Goal: Navigation & Orientation: Go to known website

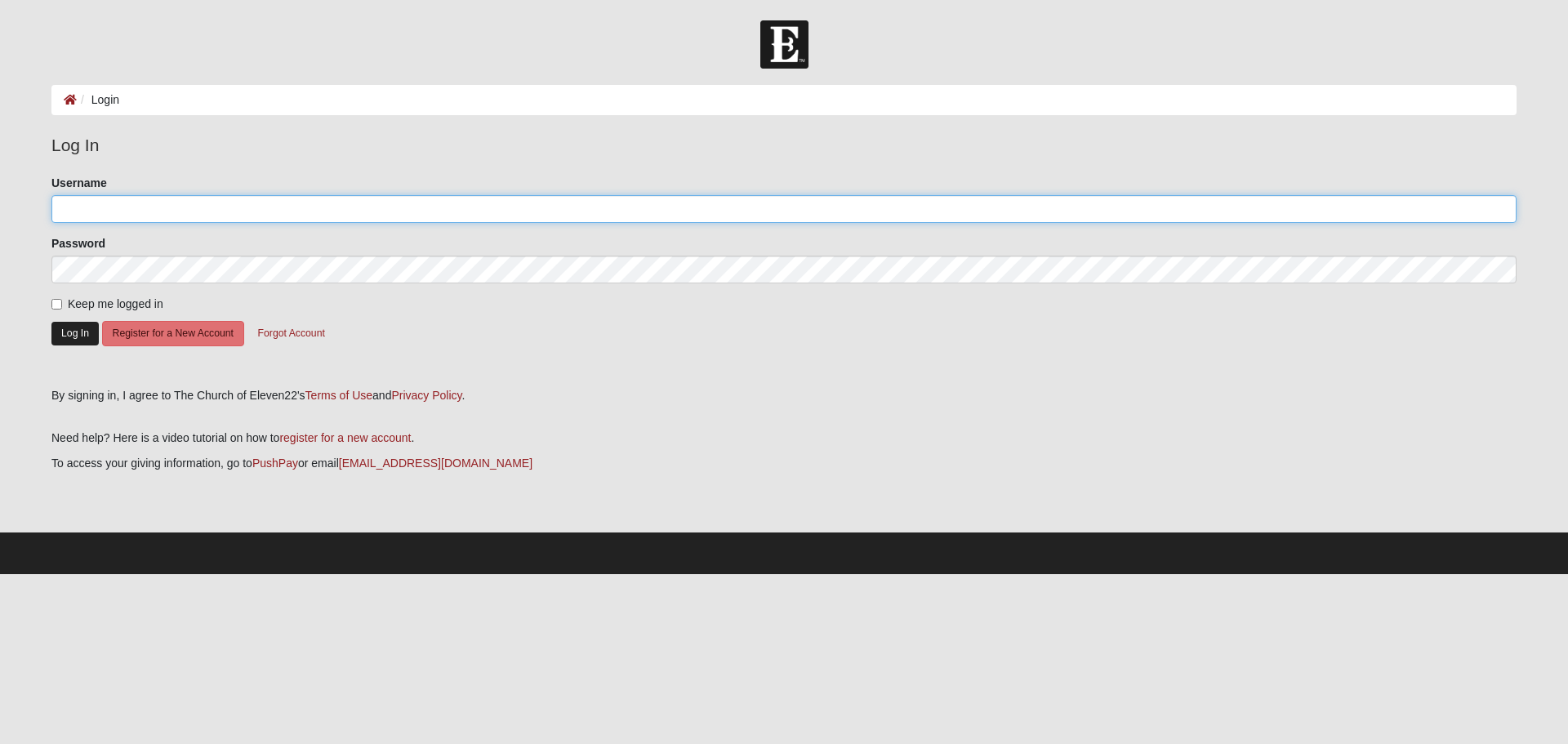
type input "bullockphr@hotmail.com"
click at [76, 338] on button "Log In" at bounding box center [75, 333] width 48 height 23
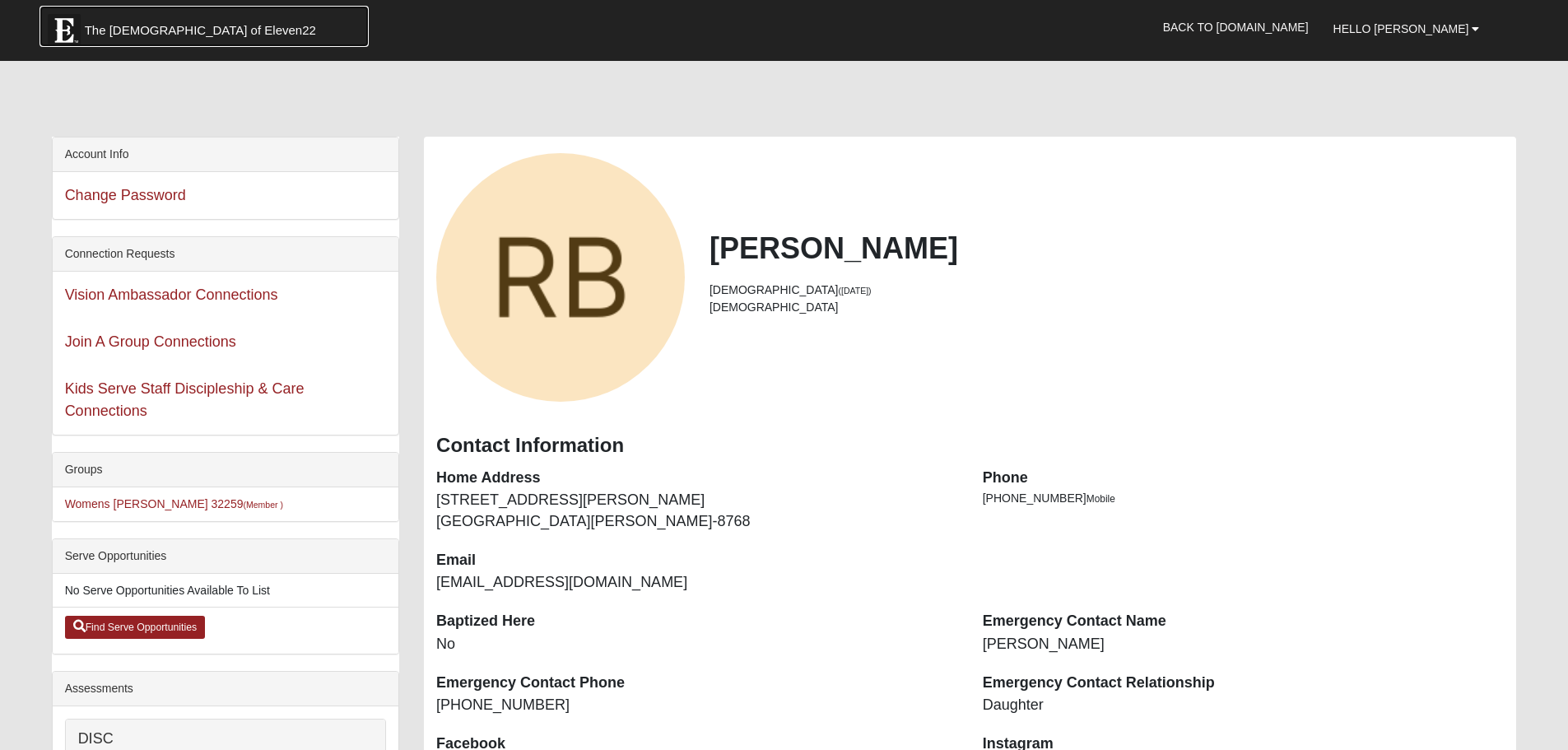
click at [189, 24] on span "The [DEMOGRAPHIC_DATA] of Eleven22" at bounding box center [200, 31] width 231 height 17
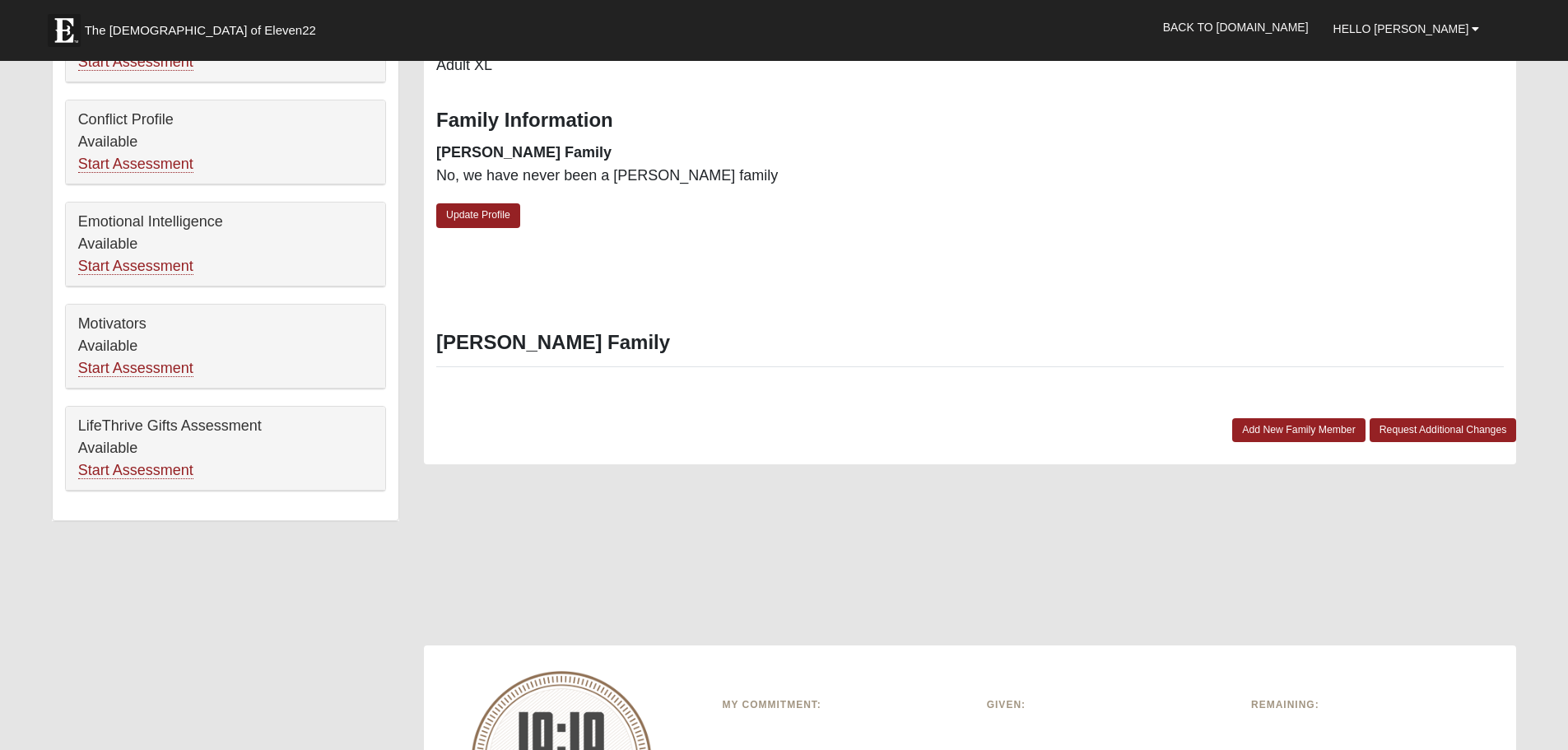
scroll to position [1152, 0]
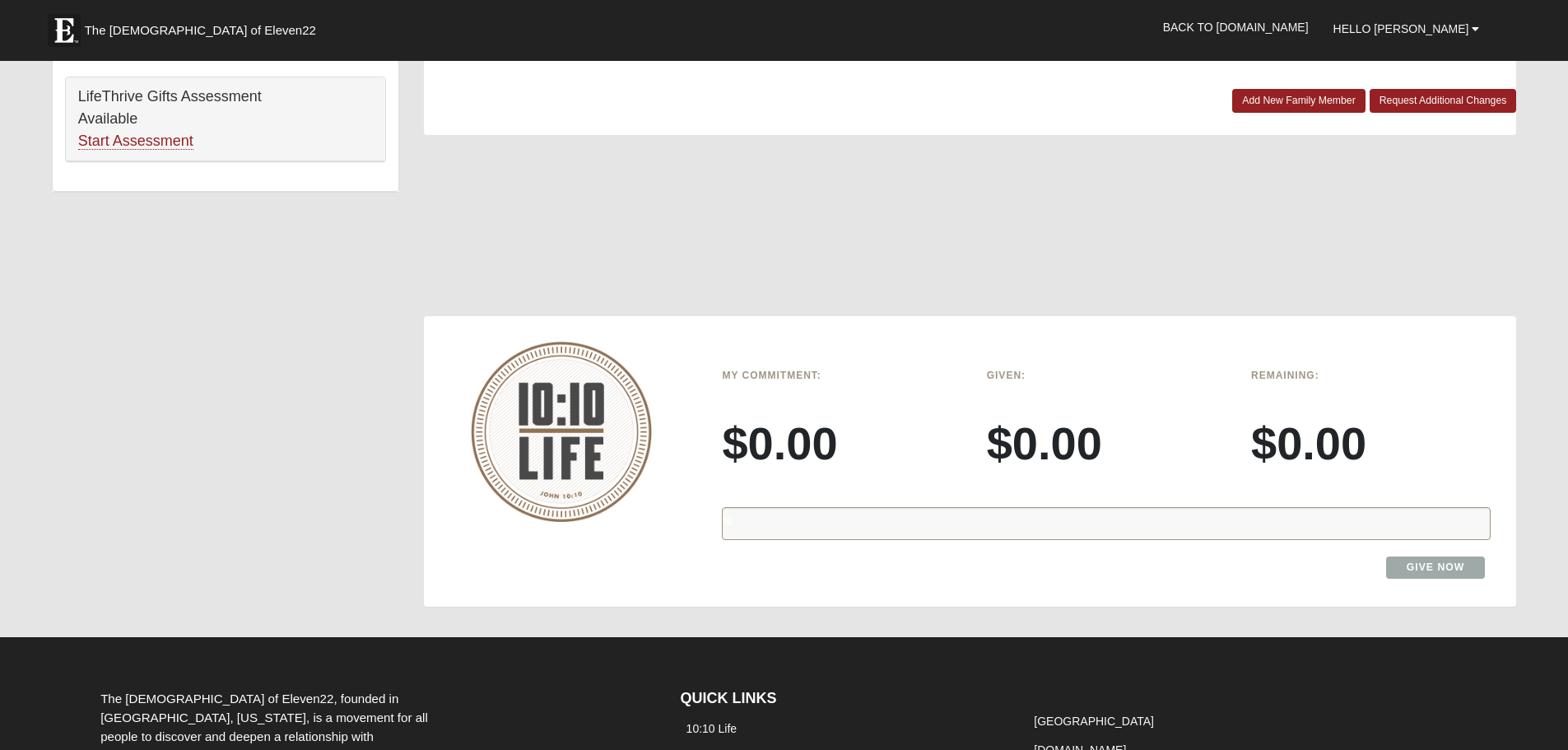
drag, startPoint x: 1286, startPoint y: 563, endPoint x: 1132, endPoint y: 563, distance: 154.0
click at [1286, 563] on div "Give Now" at bounding box center [1106, 575] width 793 height 38
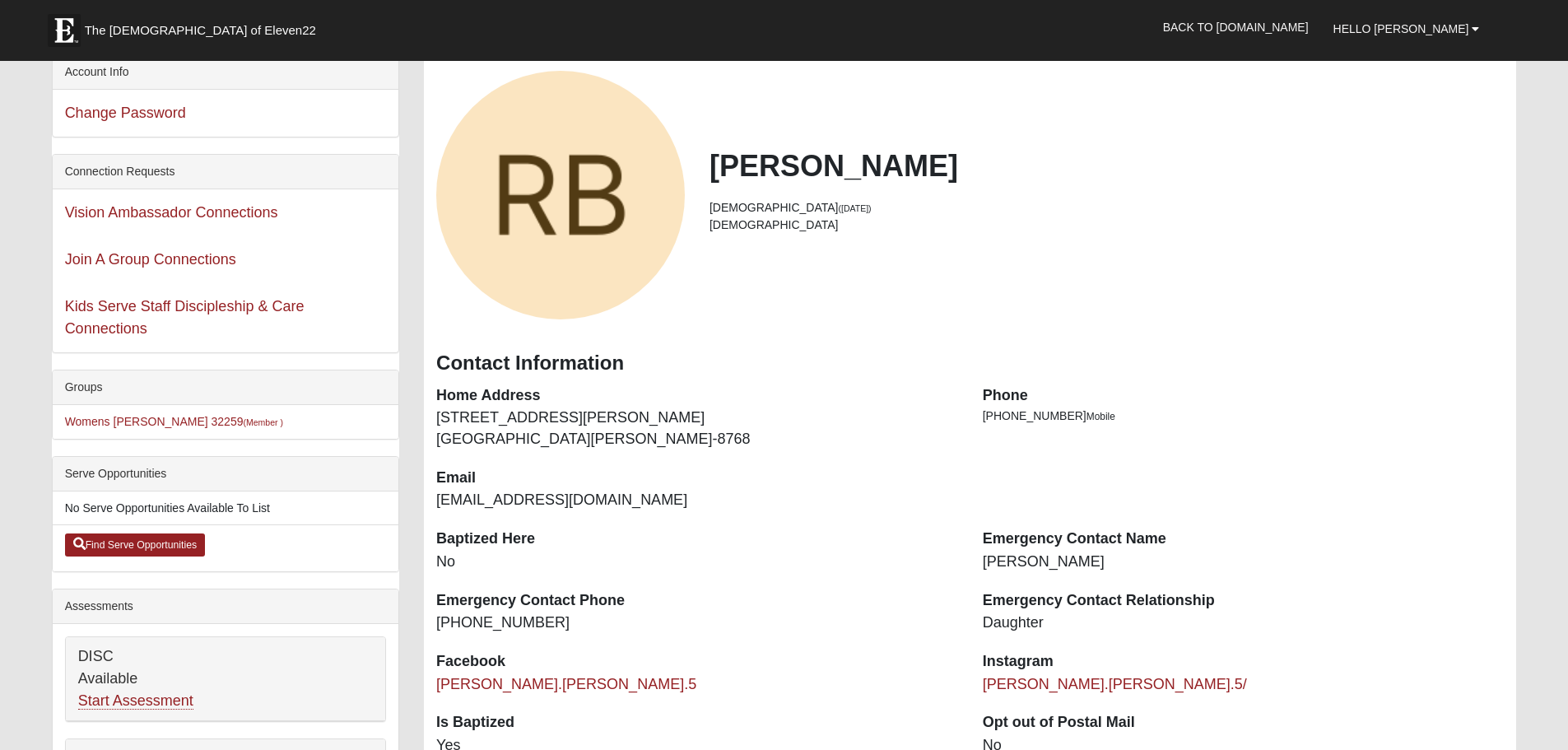
scroll to position [0, 0]
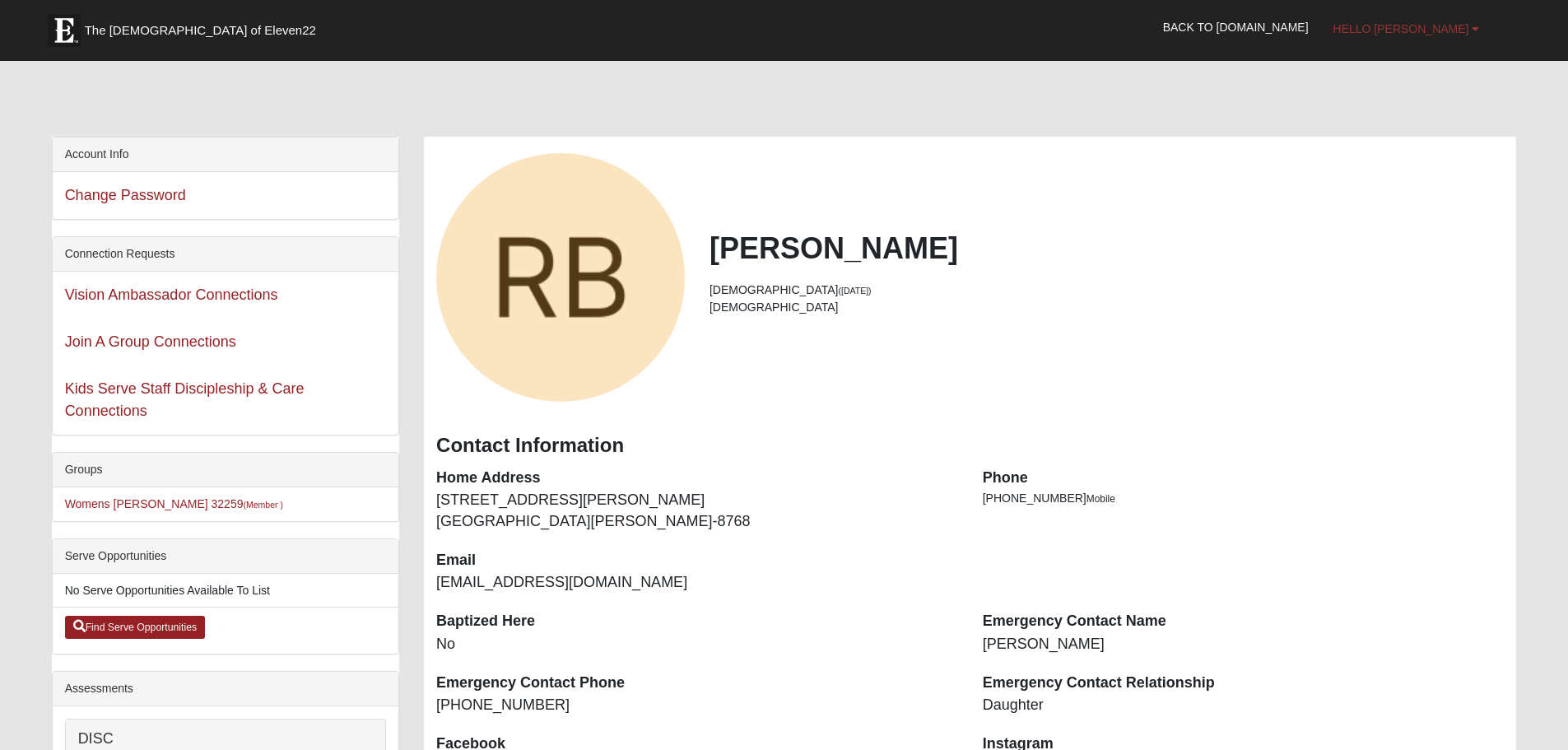
click at [1468, 30] on span "Hello [PERSON_NAME]" at bounding box center [1401, 29] width 135 height 13
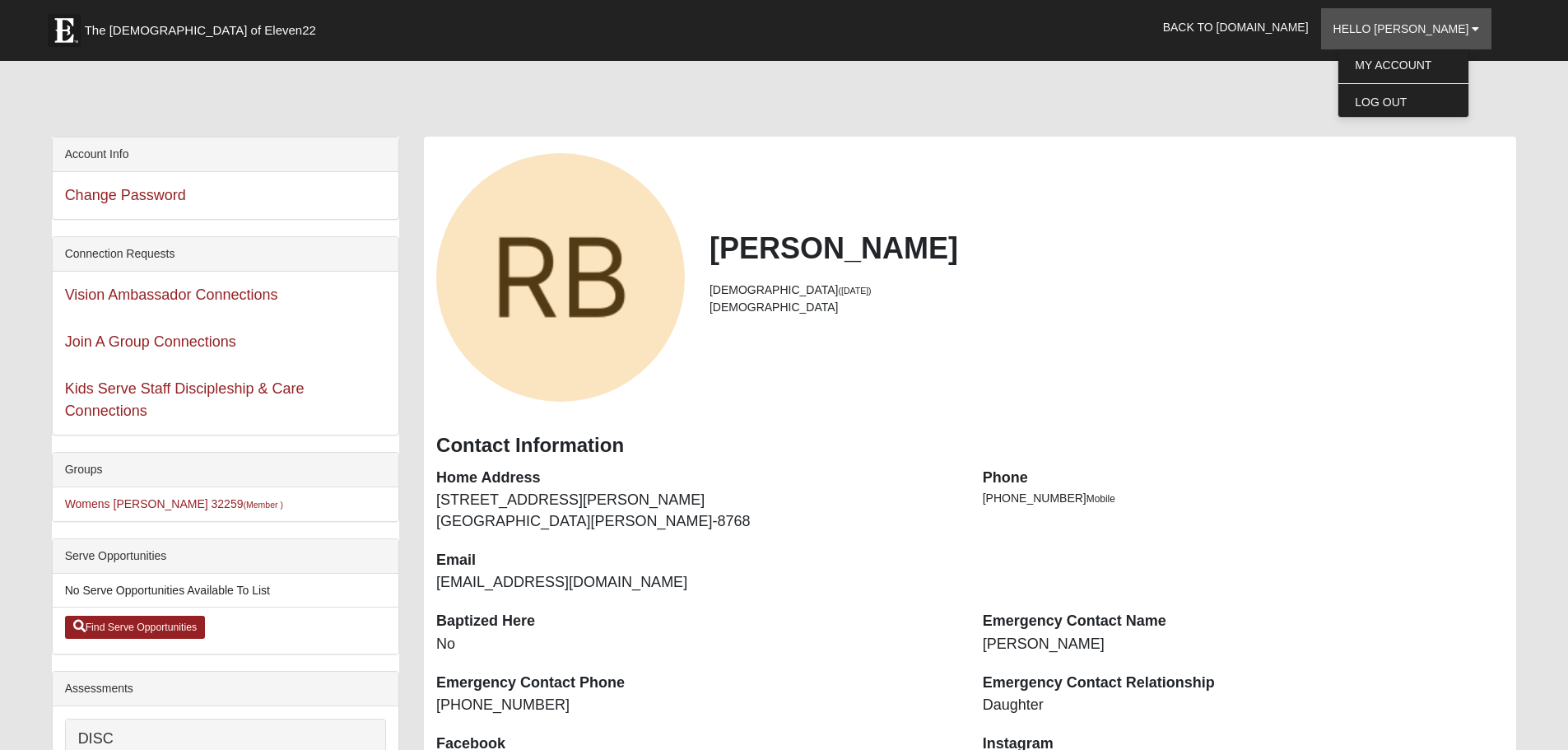
click at [1190, 86] on div at bounding box center [784, 102] width 1465 height 70
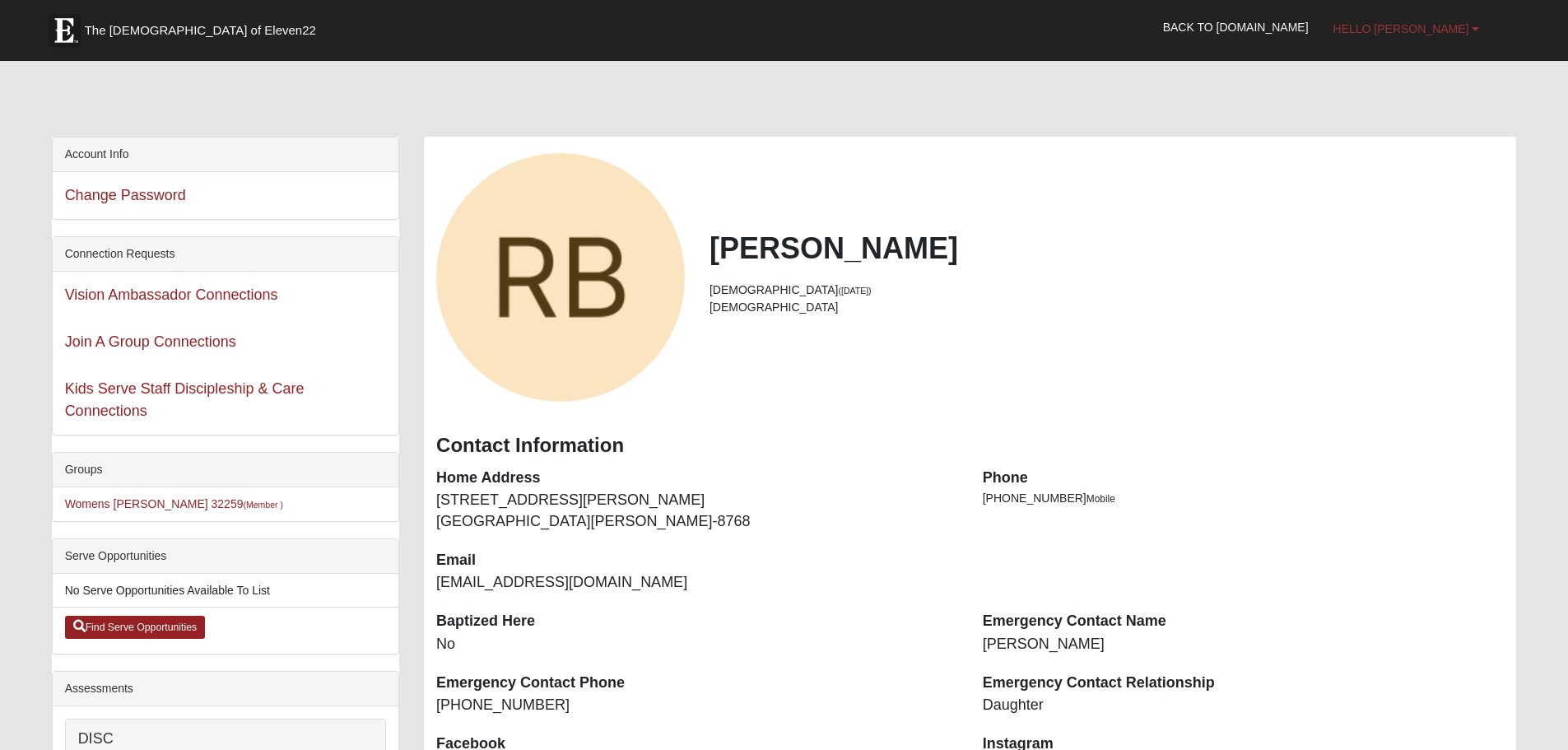
click at [1472, 20] on link "Hello [PERSON_NAME]" at bounding box center [1406, 29] width 171 height 41
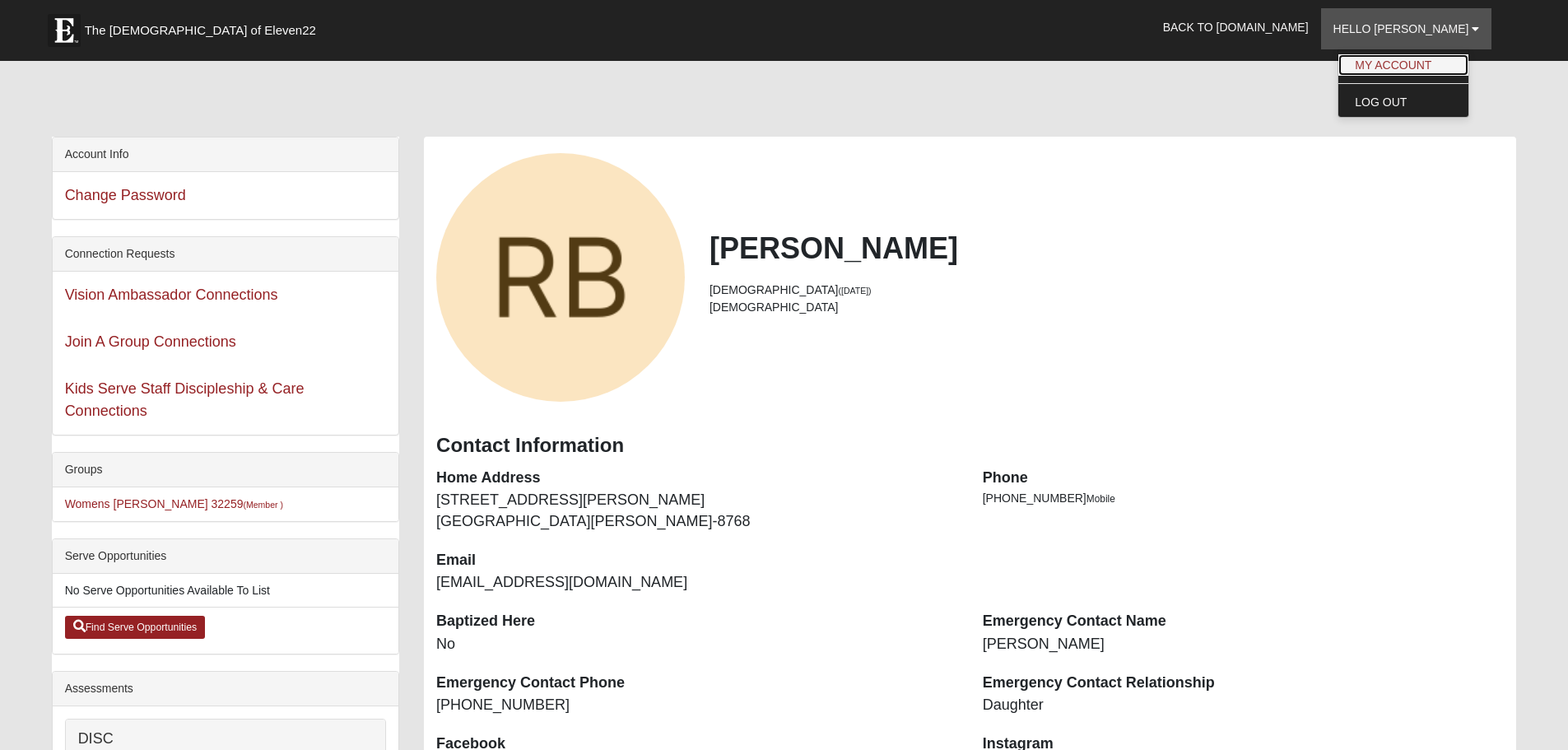
click at [1427, 62] on link "My Account" at bounding box center [1403, 65] width 130 height 22
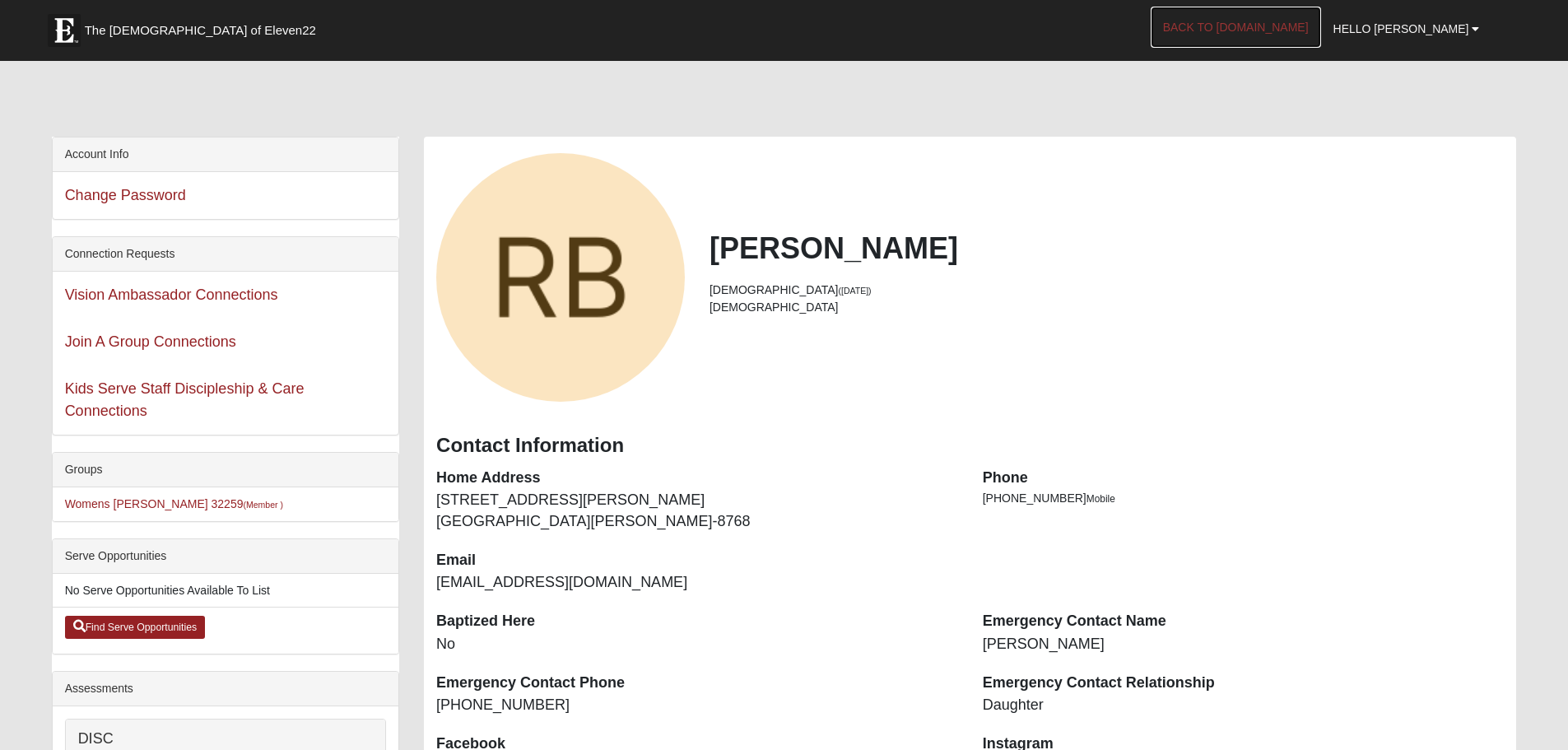
click at [1294, 33] on link "Back to [DOMAIN_NAME]" at bounding box center [1235, 27] width 170 height 41
